Goal: Transaction & Acquisition: Purchase product/service

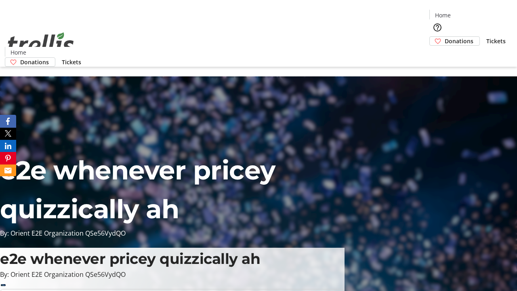
click at [445, 37] on span "Donations" at bounding box center [459, 41] width 29 height 8
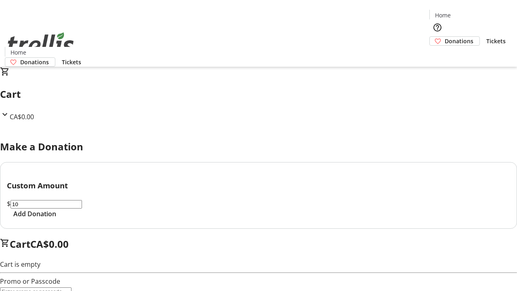
click at [56, 218] on span "Add Donation" at bounding box center [34, 214] width 43 height 10
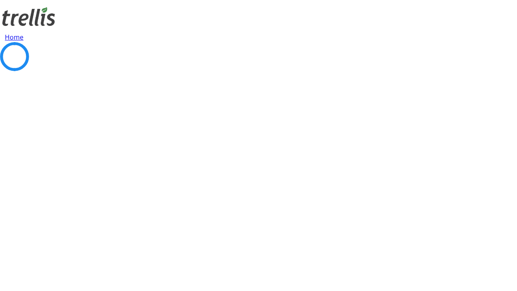
select select "CA"
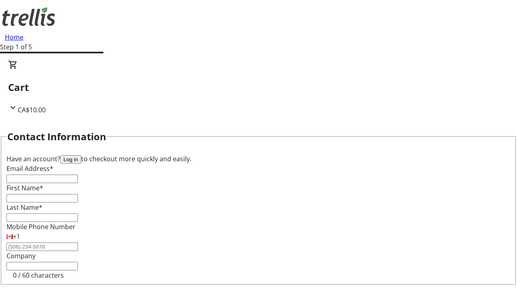
click at [81, 155] on button "Log in" at bounding box center [70, 159] width 21 height 8
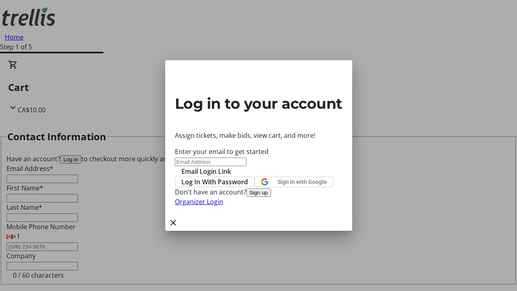
click at [271, 197] on button "Sign up" at bounding box center [258, 192] width 25 height 8
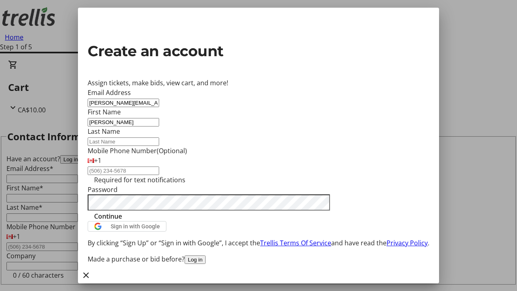
type input "[PERSON_NAME]"
click at [122, 221] on span "Continue" at bounding box center [108, 216] width 28 height 10
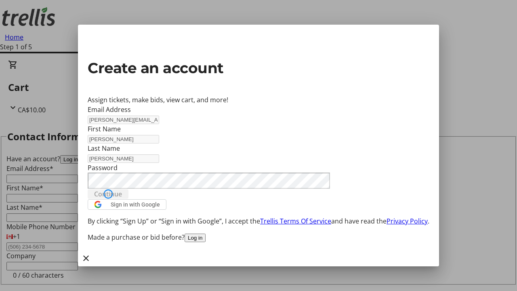
type input "[PERSON_NAME][EMAIL_ADDRESS][DOMAIN_NAME]"
type input "[PERSON_NAME]"
select select "CA"
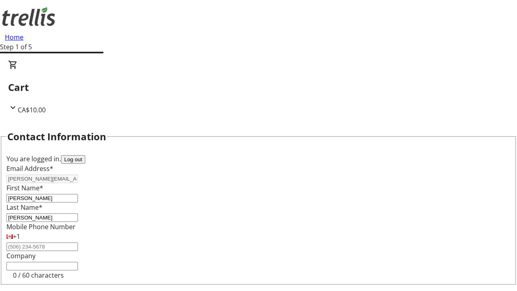
type input "[STREET_ADDRESS][PERSON_NAME]"
type input "Kelowna"
select select "BC"
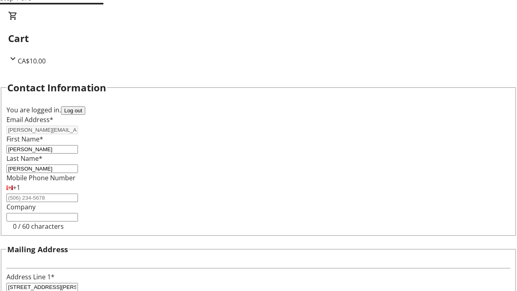
select select "BC"
select select "CA"
